Goal: Find specific page/section

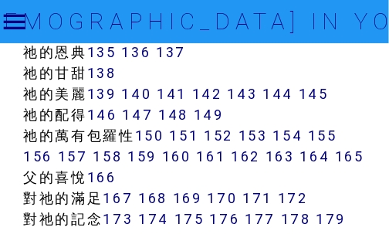
scroll to position [1427, 0]
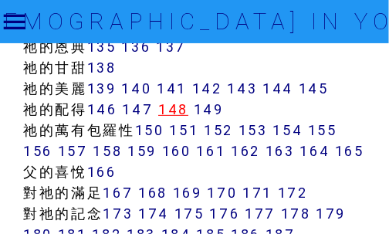
click at [183, 118] on link "148" at bounding box center [173, 109] width 30 height 18
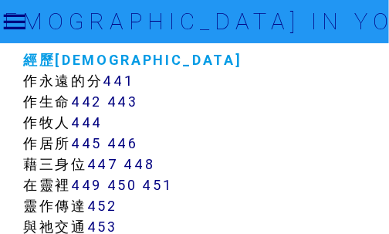
scroll to position [4166, 0]
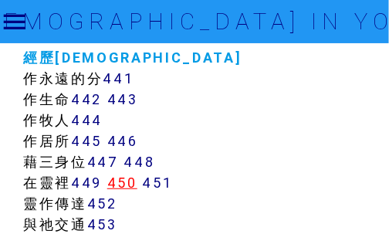
click at [126, 183] on link "450" at bounding box center [122, 183] width 30 height 18
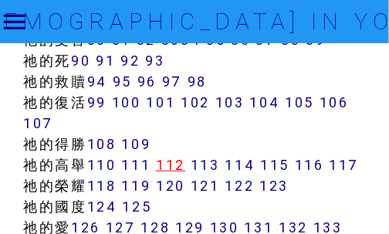
scroll to position [1466, 0]
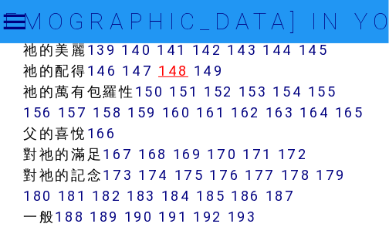
click at [172, 79] on link "148" at bounding box center [173, 71] width 30 height 18
click at [177, 79] on link "148" at bounding box center [173, 71] width 30 height 18
